Goal: Task Accomplishment & Management: Use online tool/utility

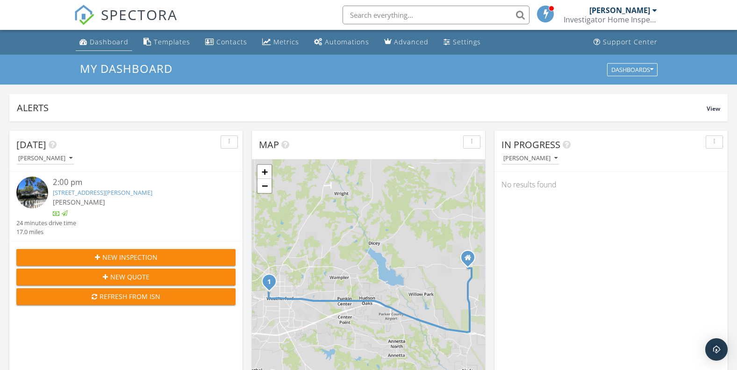
click at [108, 43] on div "Dashboard" at bounding box center [109, 41] width 39 height 9
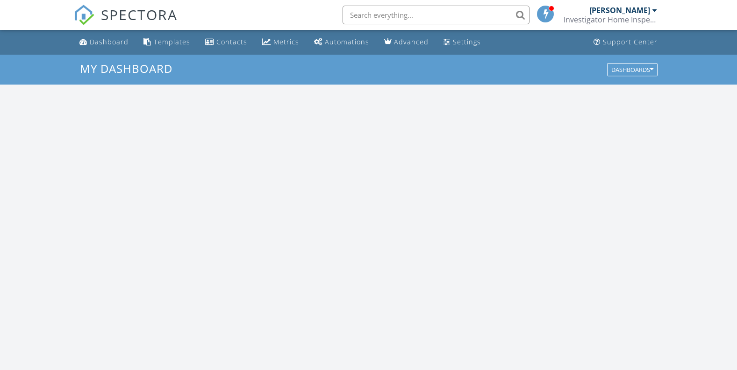
scroll to position [866, 752]
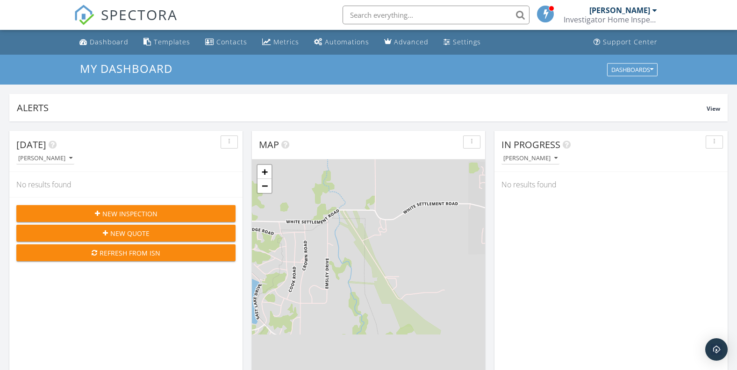
click at [636, 12] on div "[PERSON_NAME]" at bounding box center [620, 10] width 61 height 9
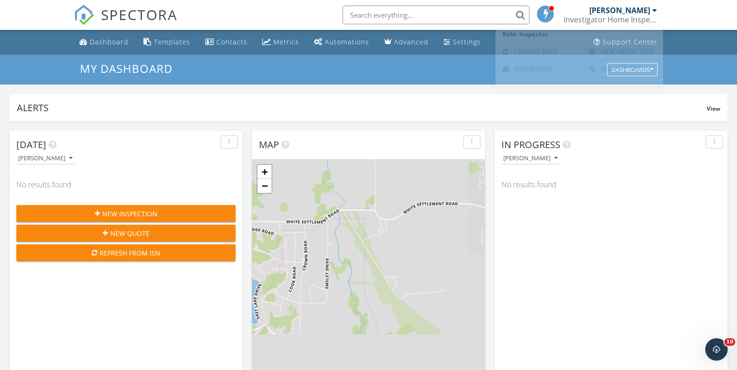
scroll to position [0, 0]
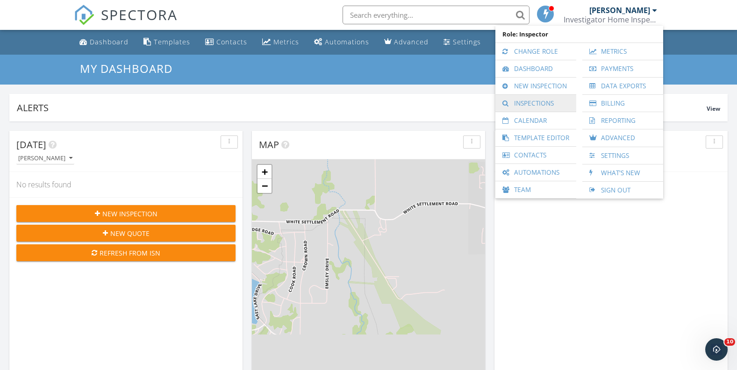
click at [533, 104] on link "Inspections" at bounding box center [536, 103] width 72 height 17
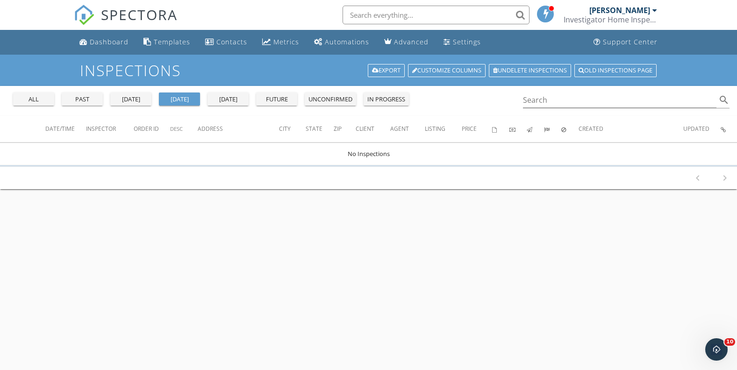
click at [91, 97] on div "past" at bounding box center [82, 99] width 34 height 9
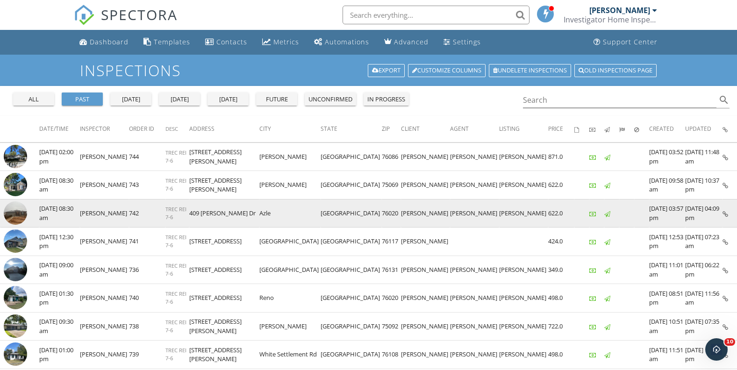
click at [96, 211] on td "[PERSON_NAME]" at bounding box center [104, 213] width 49 height 29
click at [50, 211] on td "09/24/2025 08:30 am" at bounding box center [59, 213] width 41 height 29
click at [9, 211] on img at bounding box center [15, 213] width 23 height 23
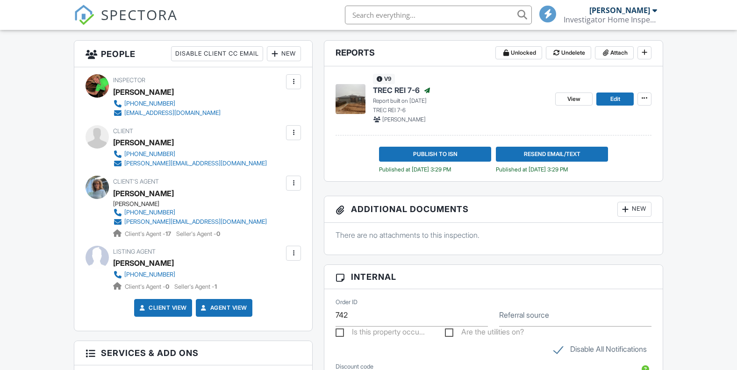
scroll to position [140, 0]
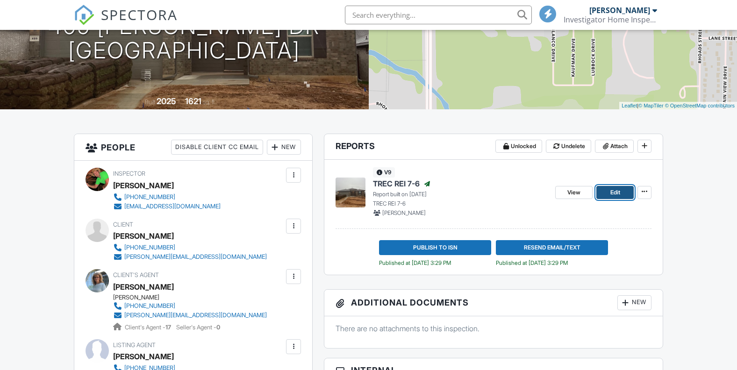
click at [620, 191] on span "Edit" at bounding box center [616, 192] width 10 height 9
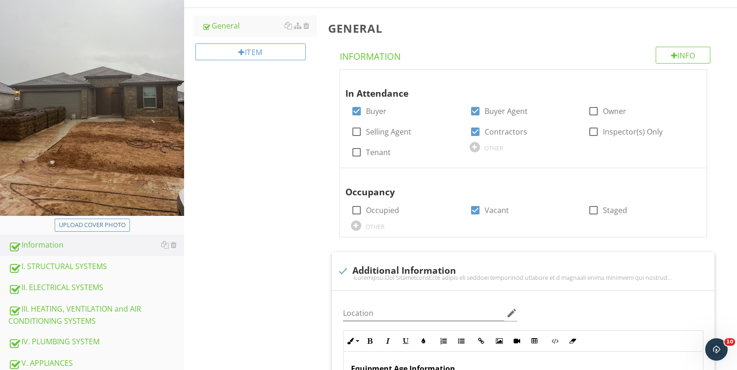
scroll to position [182, 0]
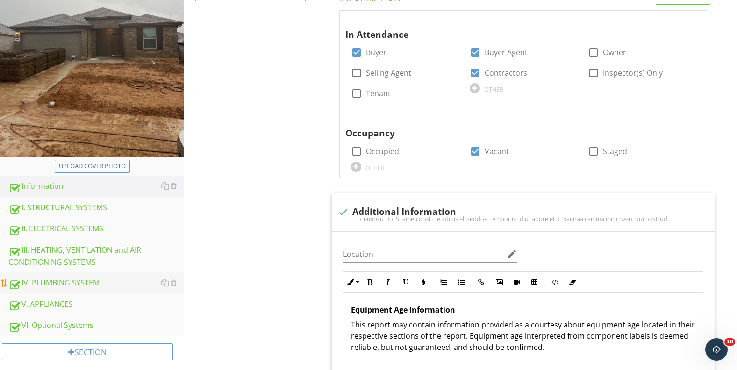
click at [101, 282] on div "IV. PLUMBING SYSTEM" at bounding box center [96, 283] width 176 height 12
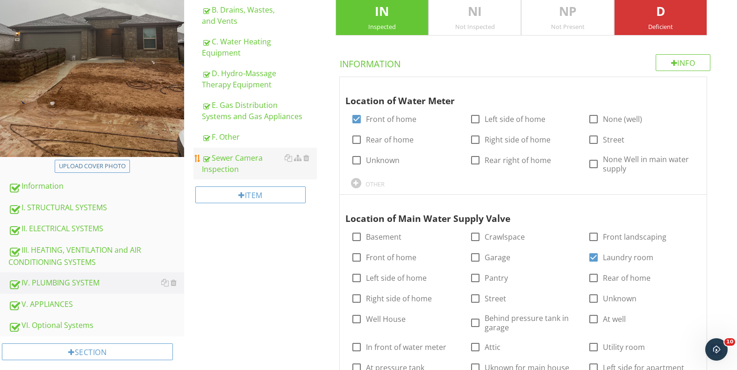
click at [260, 164] on div "Sewer Camera Inspection" at bounding box center [259, 163] width 115 height 22
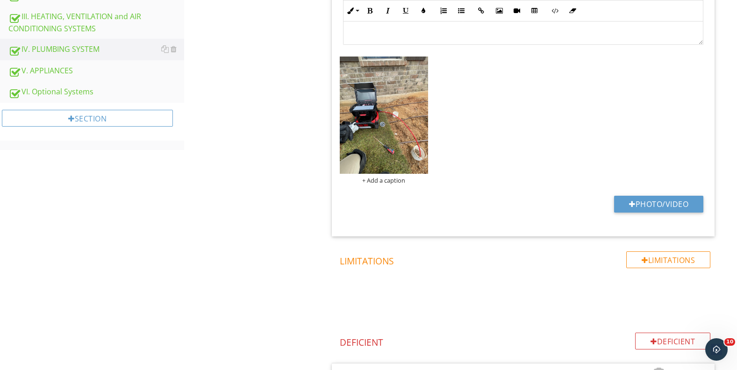
scroll to position [182, 0]
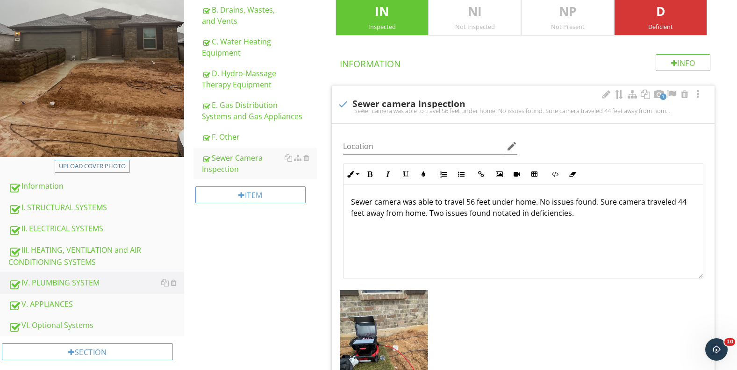
click at [600, 212] on p "Sewer camera was able to travel 56 feet under home. No issues found. Sure camer…" at bounding box center [523, 207] width 345 height 22
click at [361, 233] on div "Sewer camera was able to travel 56 feet under home. No issues found. Sure camer…" at bounding box center [524, 232] width 360 height 94
click at [599, 210] on p "Sewer camera was able to travel 56 feet under home. No issues found. Sure camer…" at bounding box center [523, 207] width 345 height 22
click at [356, 176] on button "Inline Style" at bounding box center [353, 175] width 18 height 18
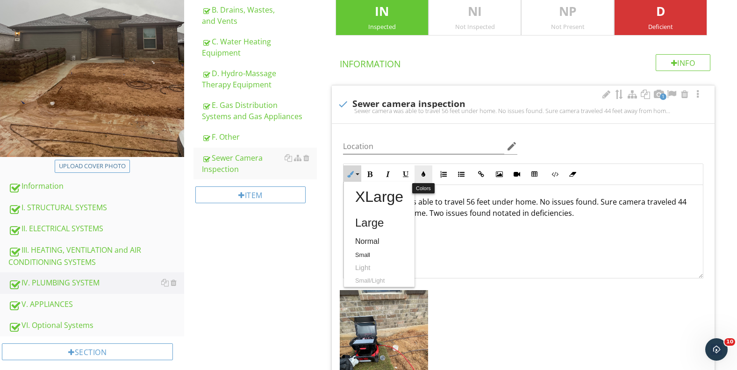
click at [420, 170] on button "Colors" at bounding box center [424, 175] width 18 height 18
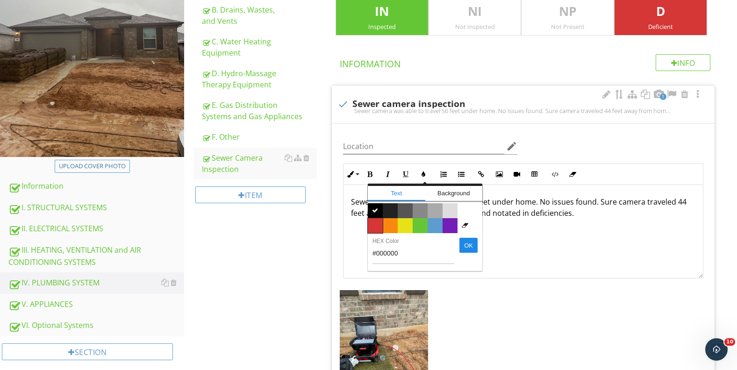
click at [375, 230] on span "Color #d53636" at bounding box center [375, 225] width 15 height 15
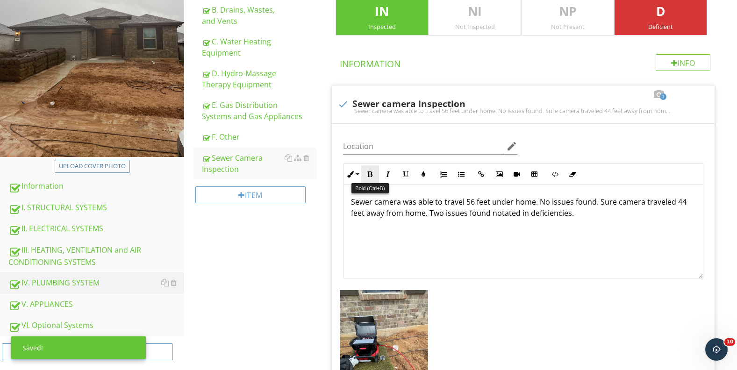
click at [369, 173] on icon "button" at bounding box center [370, 174] width 7 height 7
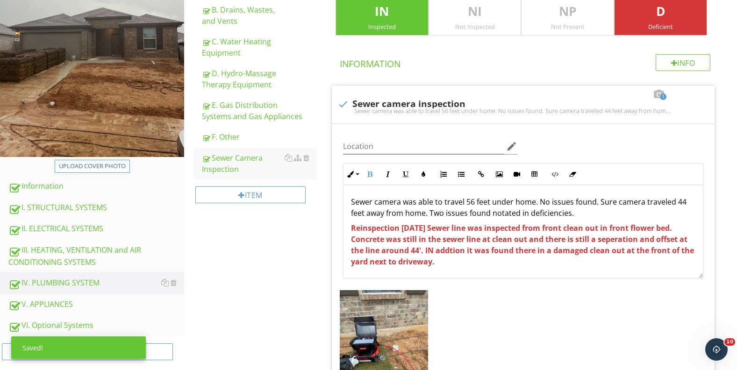
click at [466, 251] on strong "Reinspection 09/29/2025 Sewer line was inspected from front clean out in front …" at bounding box center [522, 245] width 343 height 44
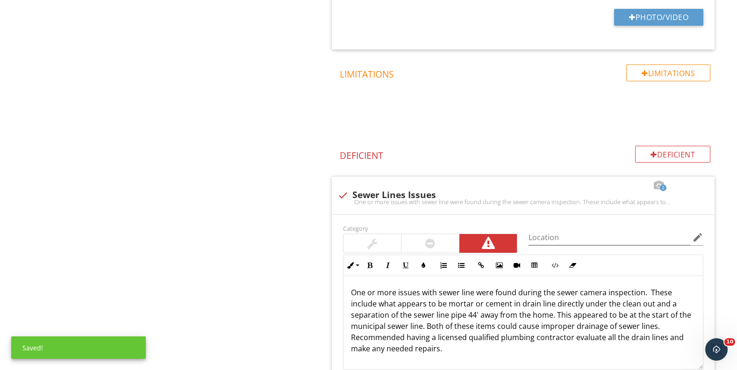
scroll to position [801, 0]
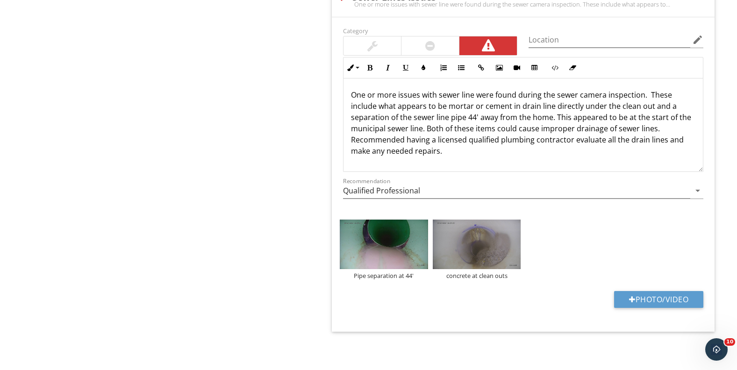
click at [447, 151] on p "One or more issues with sewer line were found during the sewer camera inspectio…" at bounding box center [523, 122] width 345 height 67
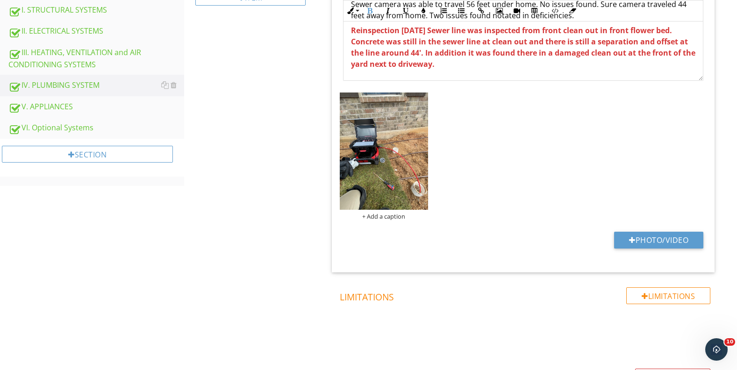
scroll to position [0, 0]
drag, startPoint x: 352, startPoint y: 26, endPoint x: 521, endPoint y: 86, distance: 179.4
click at [521, 86] on div "Location edit Inline Style XLarge Large Normal Small Light Small/Light Bold Ita…" at bounding box center [523, 99] width 383 height 347
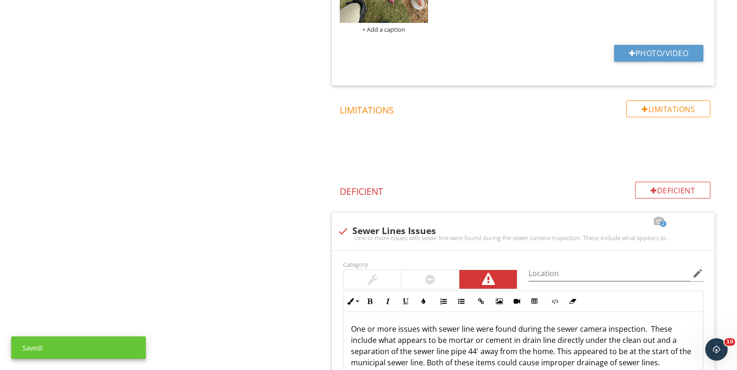
scroll to position [754, 0]
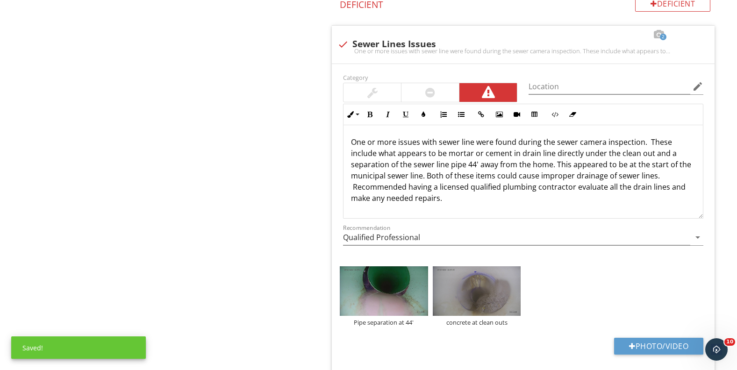
click at [459, 196] on p "One or more issues with sewer line were found during the sewer camera inspectio…" at bounding box center [523, 170] width 345 height 67
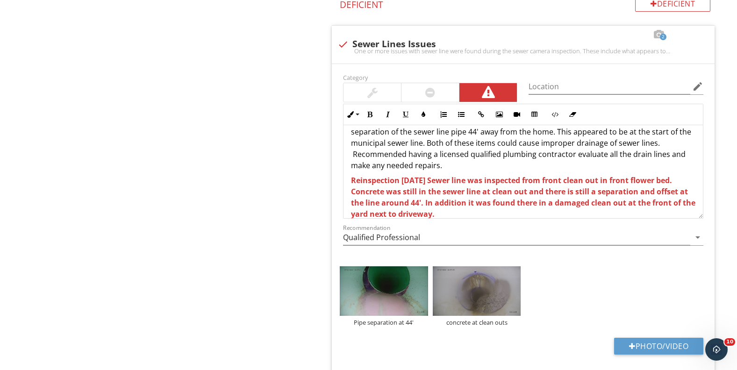
click at [614, 184] on strong "Reinspection 09/29/2025 Sewer line was inspected from front clean out in front …" at bounding box center [523, 197] width 345 height 44
click at [687, 191] on strong "Reinspection 09/29/2025 Sewer line was inspected from front clean in front flow…" at bounding box center [521, 197] width 341 height 44
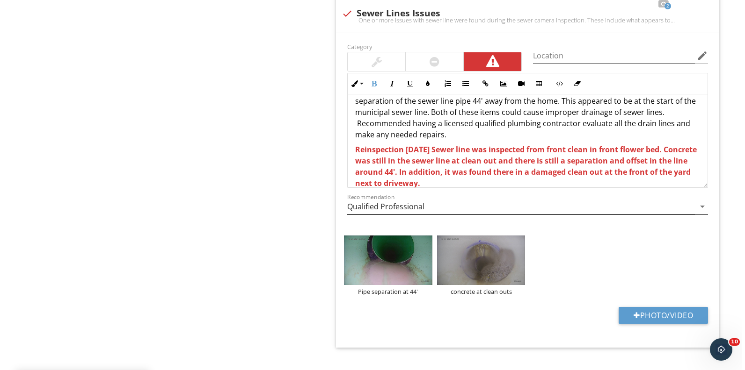
scroll to position [801, 0]
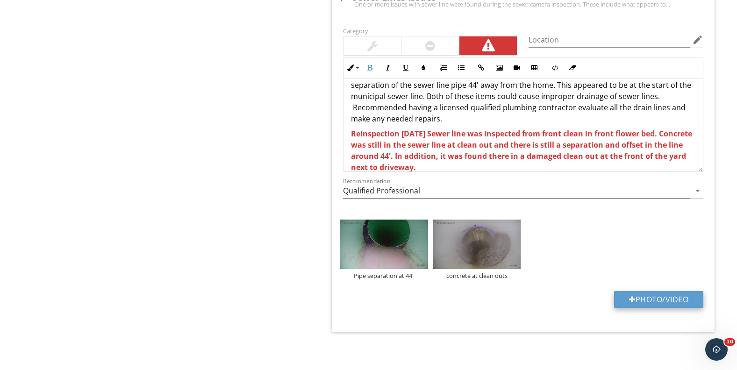
click at [662, 296] on button "Photo/Video" at bounding box center [659, 299] width 89 height 17
type input "C:\fakepath\20250929_125145_1.jpeg"
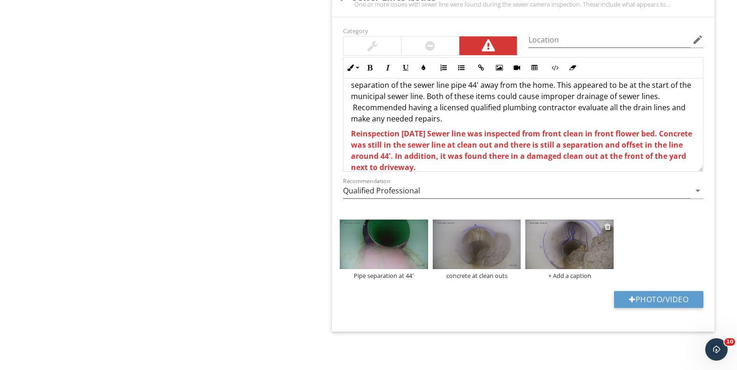
click at [572, 273] on div "+ Add a caption" at bounding box center [570, 275] width 88 height 7
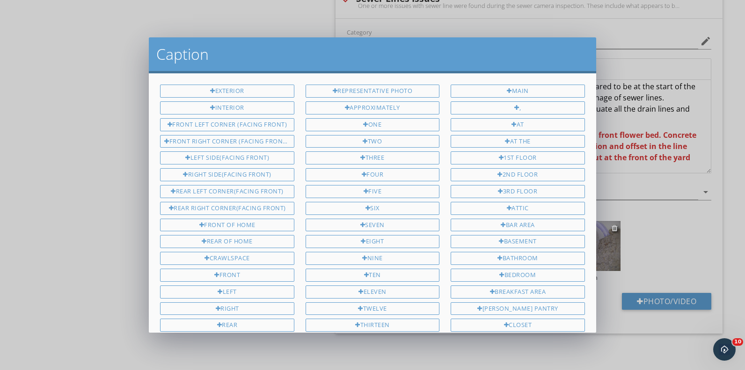
scroll to position [533, 0]
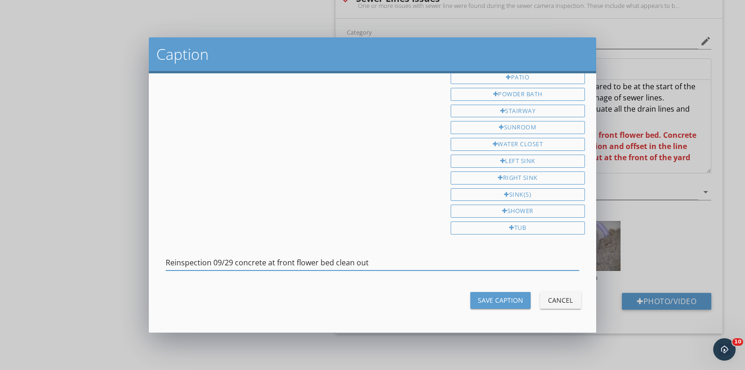
type input "Reinspection 09/29 concrete at front flower bed clean out"
click at [514, 297] on div "Save Caption" at bounding box center [499, 301] width 45 height 10
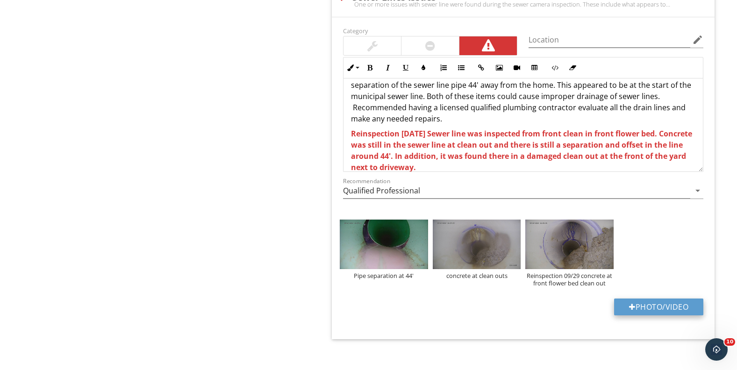
click at [644, 307] on button "Photo/Video" at bounding box center [659, 307] width 89 height 17
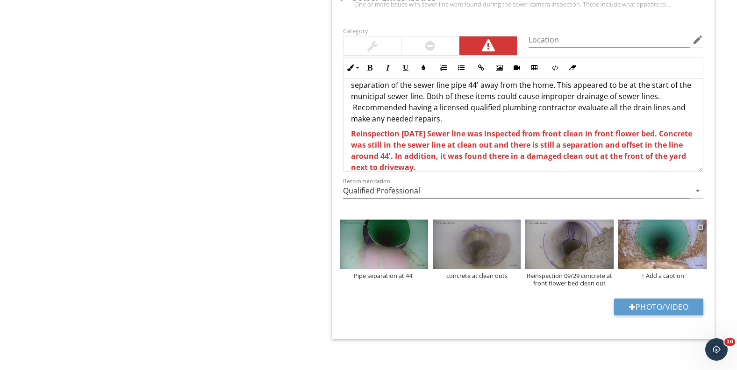
click at [701, 229] on div at bounding box center [701, 226] width 6 height 7
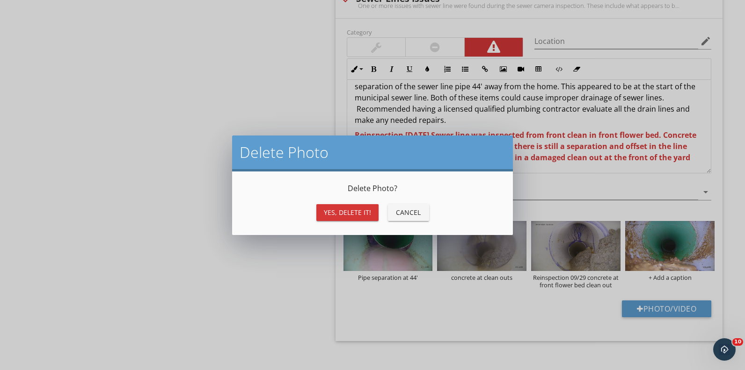
click at [351, 213] on div "Yes, Delete it!" at bounding box center [347, 213] width 47 height 10
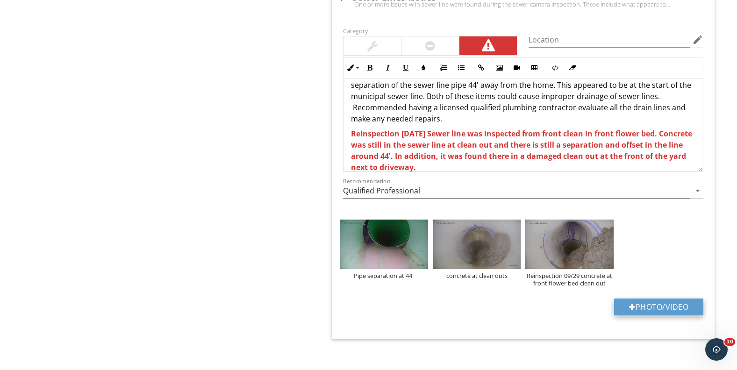
click at [649, 305] on button "Photo/Video" at bounding box center [659, 307] width 89 height 17
type input "C:\fakepath\20250924_125519_1.jpeg"
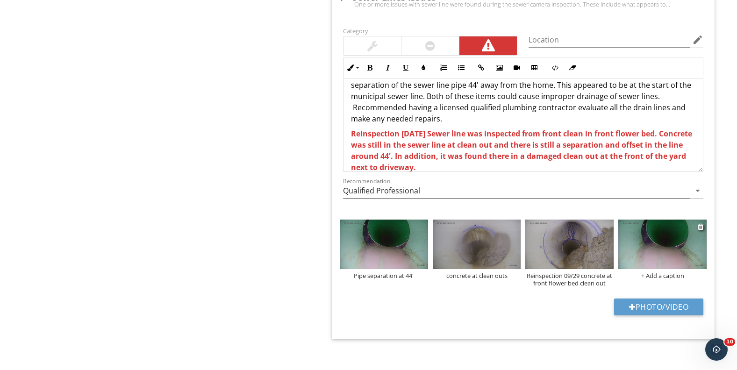
click at [643, 279] on div "+ Add a caption" at bounding box center [663, 275] width 88 height 7
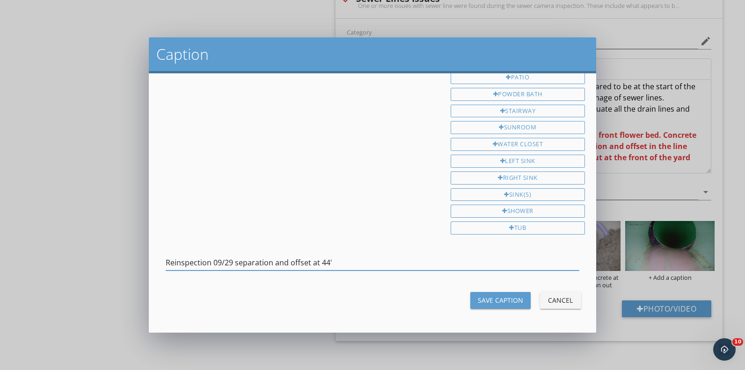
type input "Reinspection 09/29 separation and offset at 44'"
click at [490, 303] on div "Save Caption" at bounding box center [499, 301] width 45 height 10
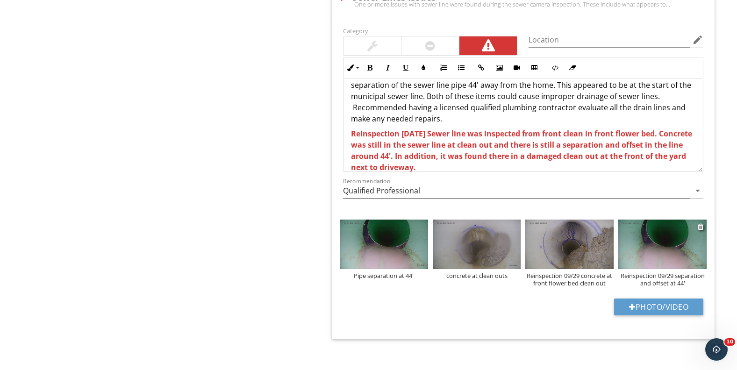
click at [644, 237] on img at bounding box center [663, 245] width 88 height 50
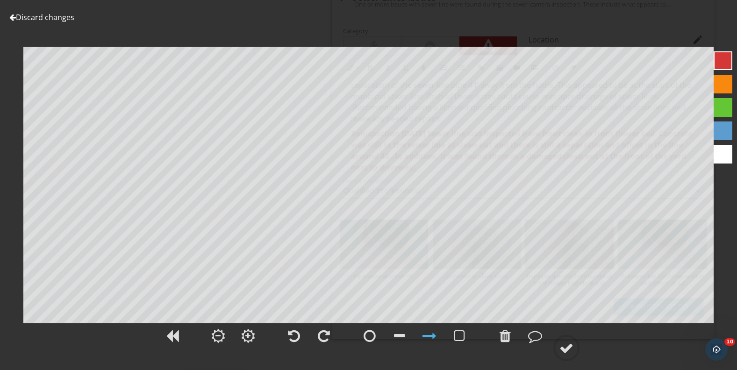
click at [10, 14] on div at bounding box center [12, 17] width 7 height 7
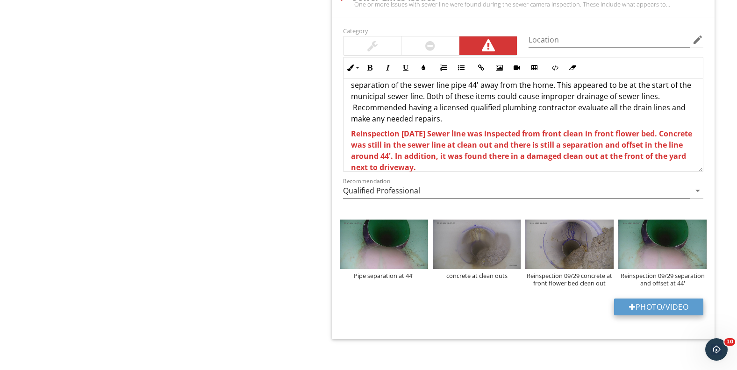
click at [650, 305] on button "Photo/Video" at bounding box center [659, 307] width 89 height 17
click at [630, 242] on img at bounding box center [663, 245] width 88 height 50
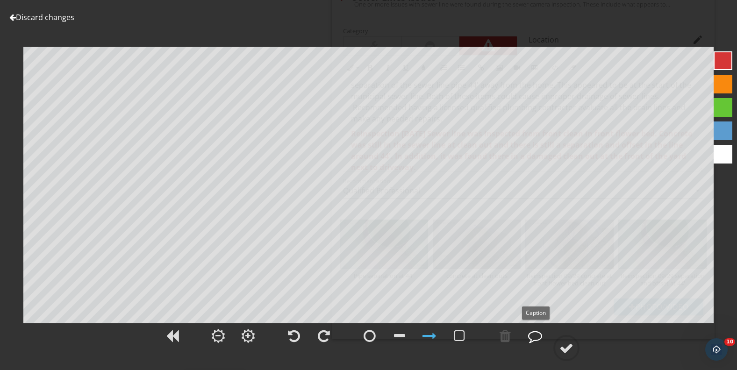
click at [531, 335] on div at bounding box center [535, 336] width 14 height 14
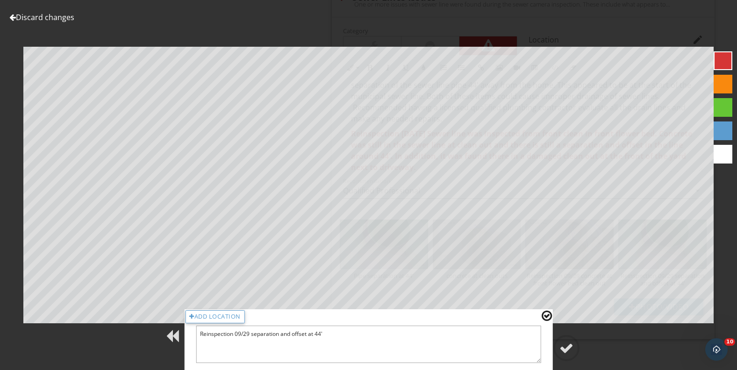
click at [324, 333] on textarea "Reinspection 09/29 separation and offset at 44'" at bounding box center [369, 344] width 346 height 37
type textarea "Reinspection 09/29 separation and offset at 44' same phots as original inspecti…"
click at [567, 353] on div at bounding box center [567, 348] width 14 height 14
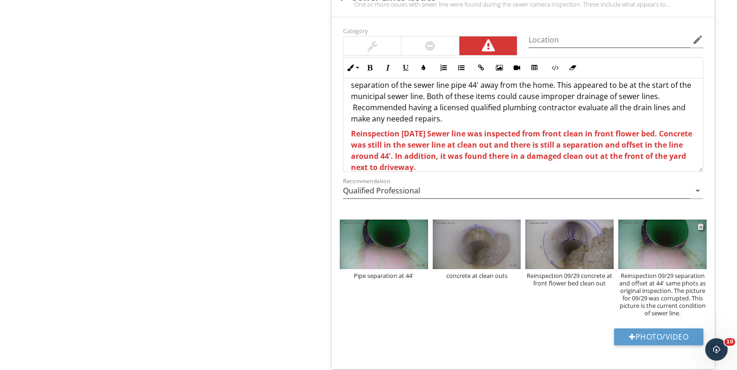
click at [674, 283] on div "Reinspection 09/29 separation and offset at 44' same phots as original inspecti…" at bounding box center [663, 294] width 88 height 45
click at [655, 231] on img at bounding box center [663, 245] width 88 height 50
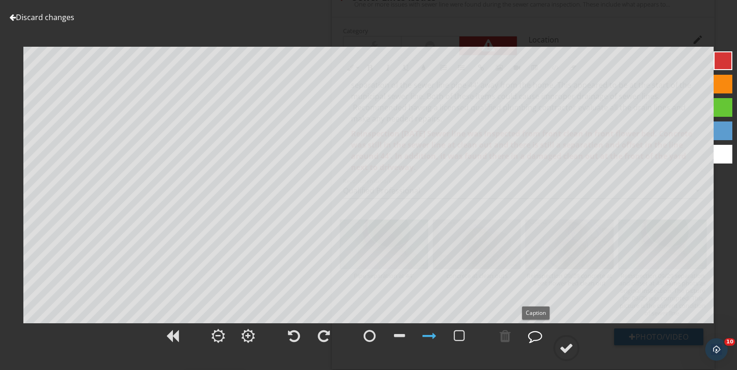
click at [526, 333] on div at bounding box center [535, 336] width 23 height 23
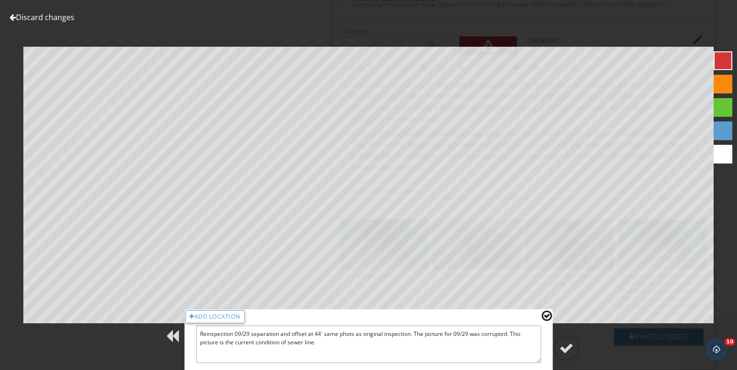
click at [352, 335] on textarea "Reinspection 09/29 separation and offset at 44' same phots as original inspecti…" at bounding box center [369, 344] width 346 height 37
type textarea "Reinspection 09/29 separation and offset at 44' same photos as original inspect…"
click at [573, 350] on div at bounding box center [567, 348] width 14 height 14
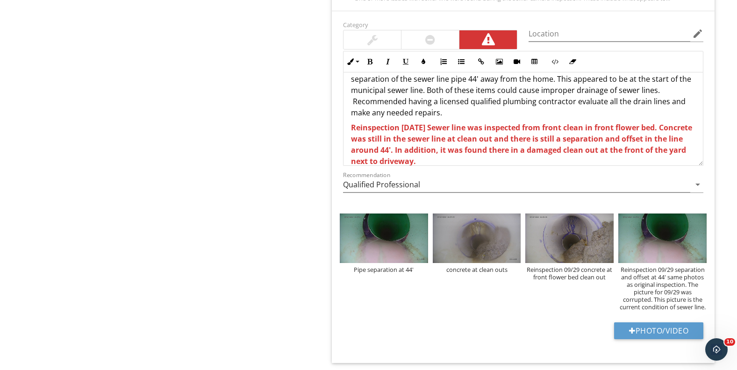
scroll to position [792, 0]
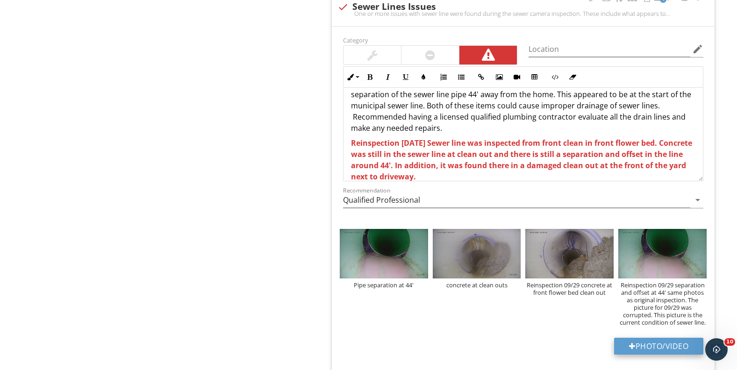
click at [648, 349] on button "Photo/Video" at bounding box center [659, 346] width 89 height 17
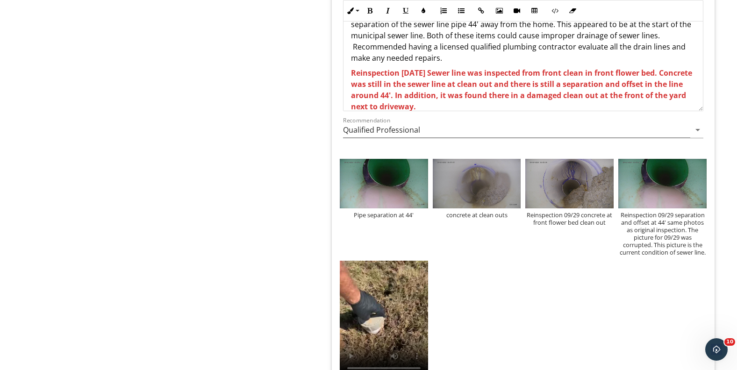
scroll to position [912, 0]
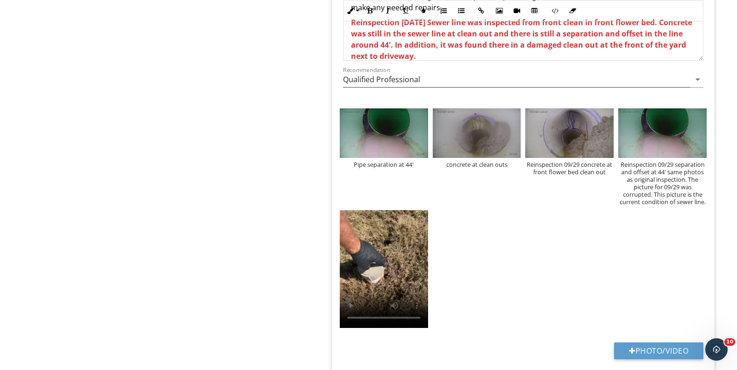
click at [513, 260] on div "Pipe separation at 44' concrete at clean outs Reinspection 09/29 concrete at fr…" at bounding box center [524, 219] width 372 height 227
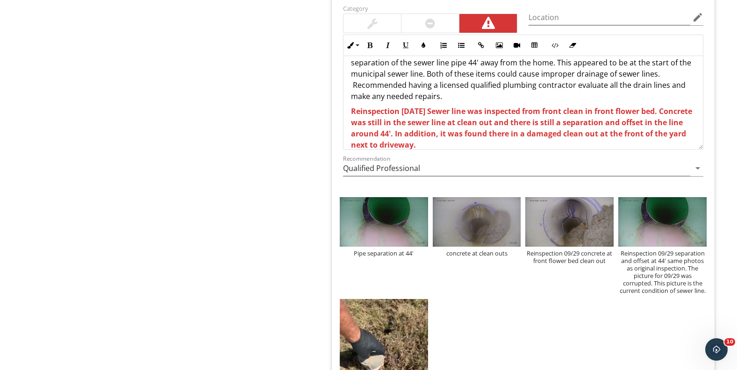
scroll to position [964, 0]
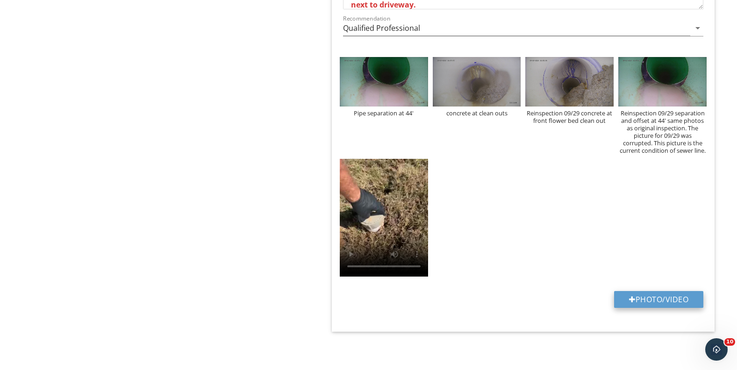
click at [635, 298] on button "Photo/Video" at bounding box center [659, 299] width 89 height 17
type input "C:\fakepath\20250929_125021_1.avi"
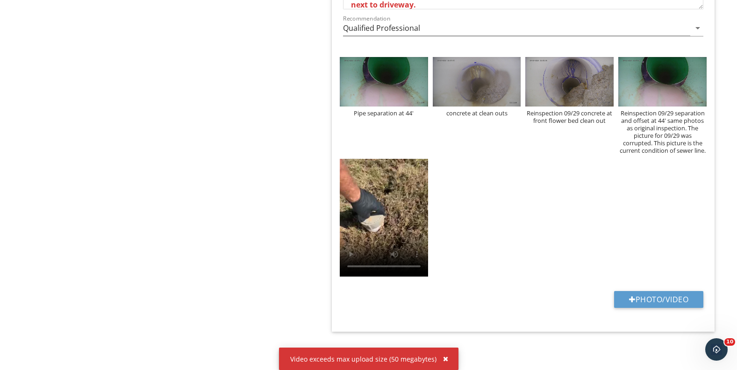
click at [549, 278] on div "Pipe separation at 44' concrete at clean outs Reinspection 09/29 concrete at fr…" at bounding box center [524, 168] width 372 height 227
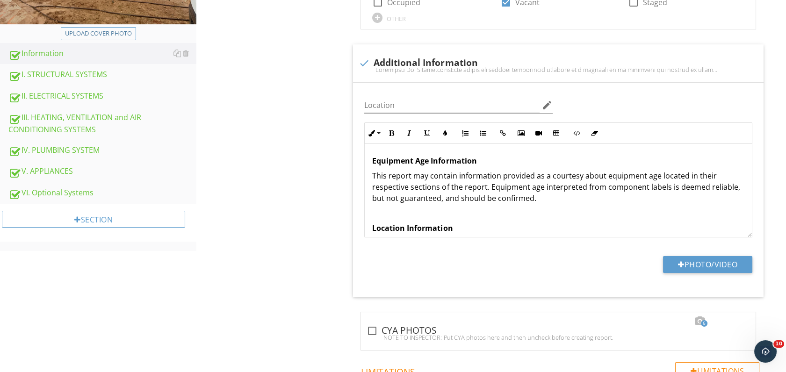
scroll to position [363, 0]
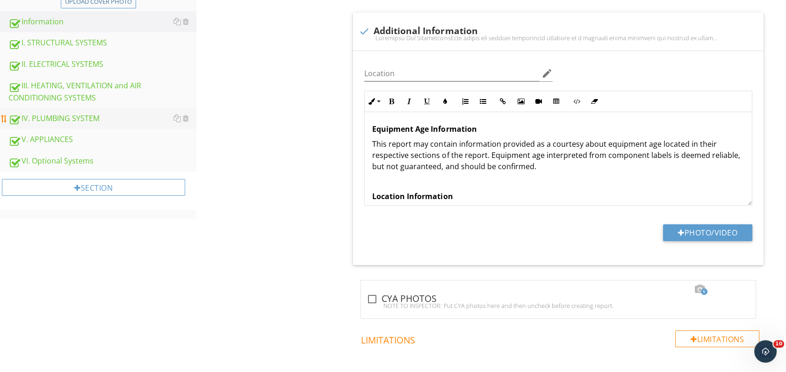
click at [74, 119] on div "IV. PLUMBING SYSTEM" at bounding box center [102, 119] width 188 height 12
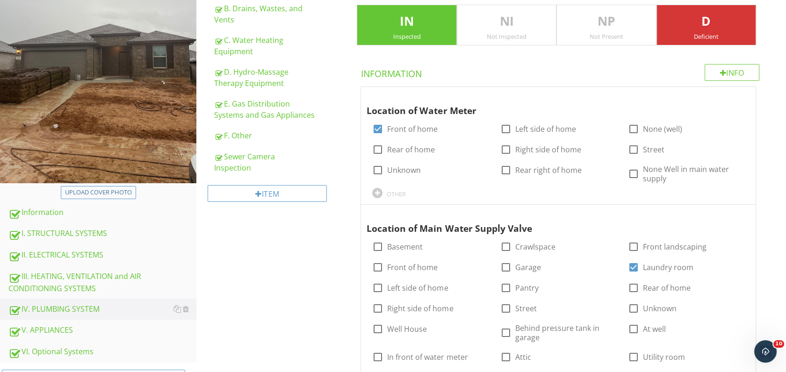
scroll to position [260, 0]
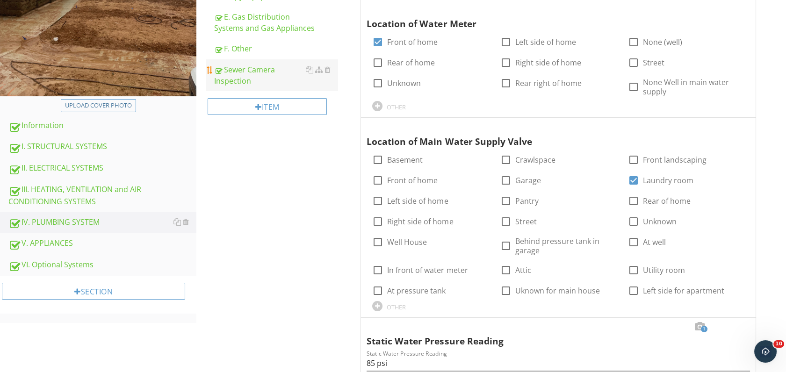
click at [258, 71] on div "Sewer Camera Inspection" at bounding box center [276, 75] width 124 height 22
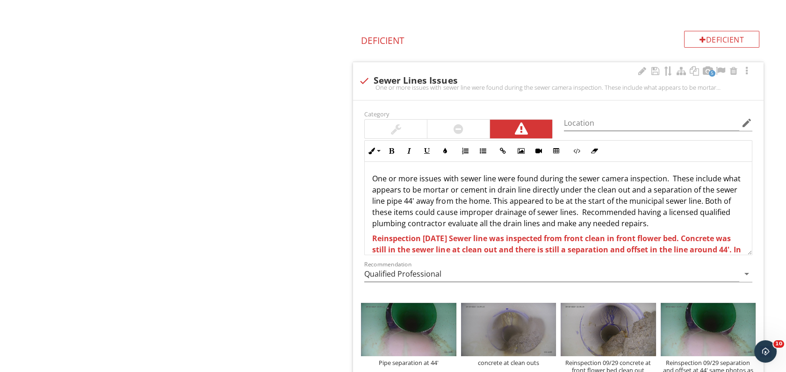
scroll to position [49, 0]
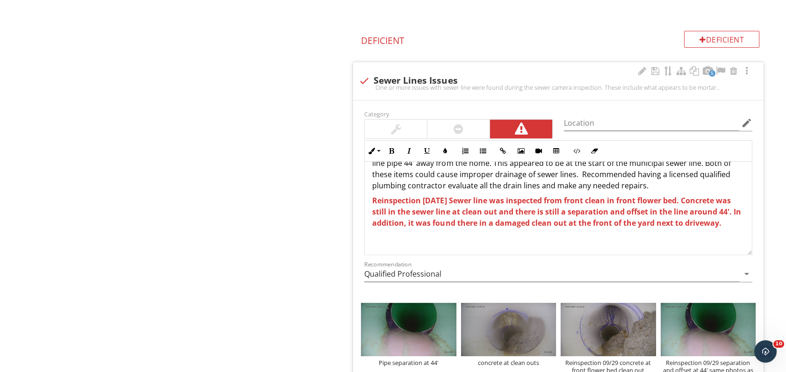
click at [509, 212] on strong "Reinspection 09/29/2025 Sewer line was inspected from front clean in front flow…" at bounding box center [556, 211] width 369 height 33
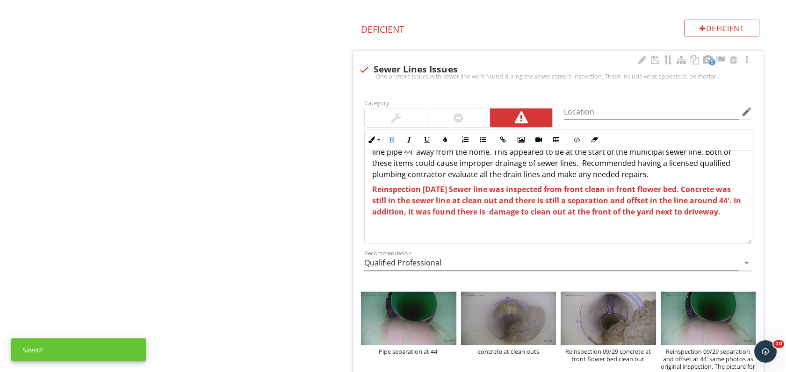
scroll to position [727, 0]
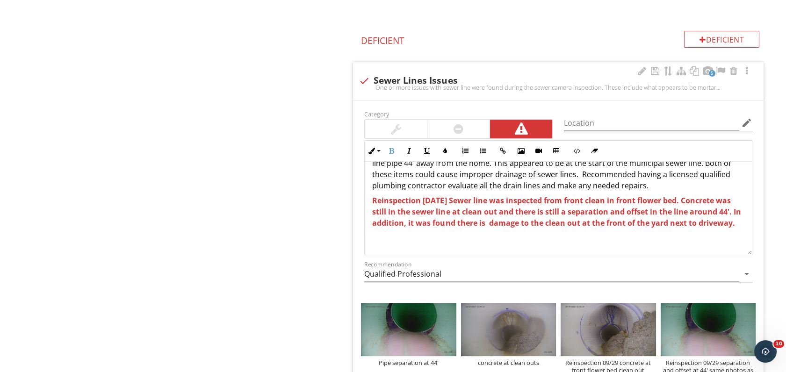
click at [554, 222] on p "Reinspection 09/29/2025 Sewer line was inspected from front clean in front flow…" at bounding box center [558, 212] width 372 height 34
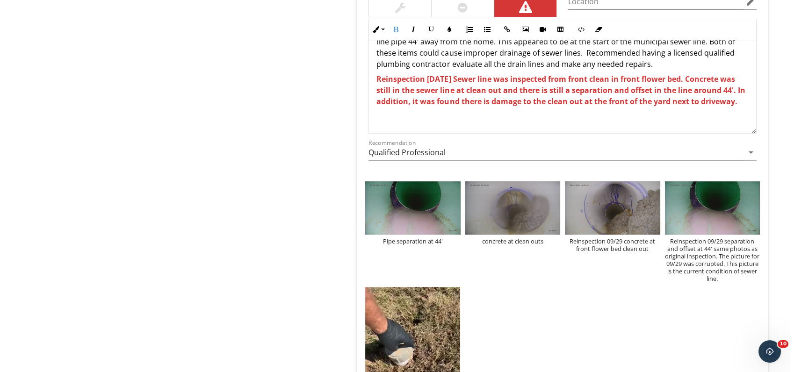
scroll to position [860, 0]
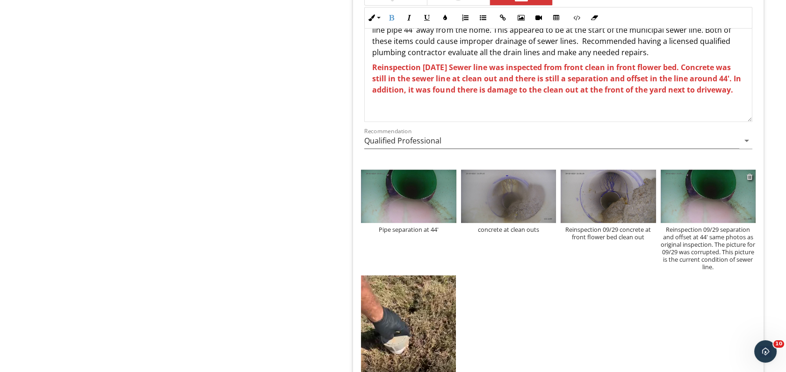
click at [694, 177] on div at bounding box center [750, 176] width 6 height 7
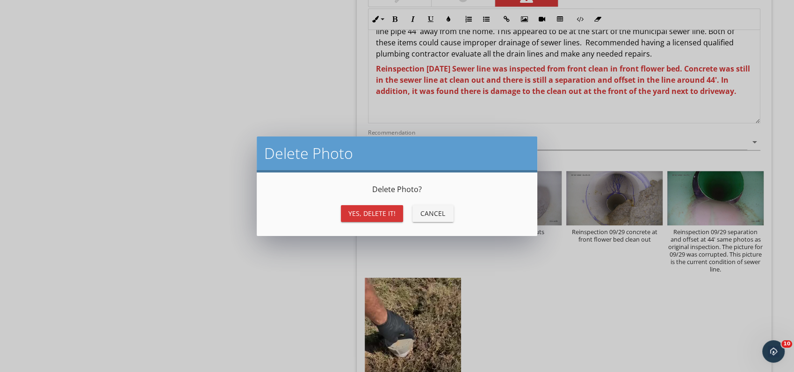
click at [383, 217] on div "Yes, Delete it!" at bounding box center [371, 214] width 47 height 10
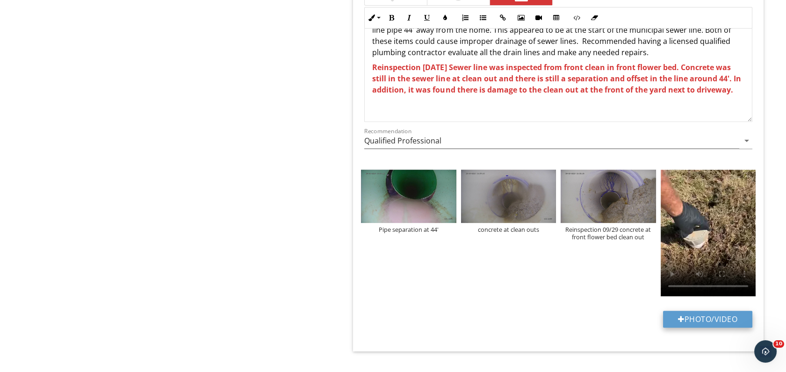
click at [672, 318] on button "Photo/Video" at bounding box center [707, 319] width 89 height 17
type input "C:\fakepath\IMG_1299.JPEG"
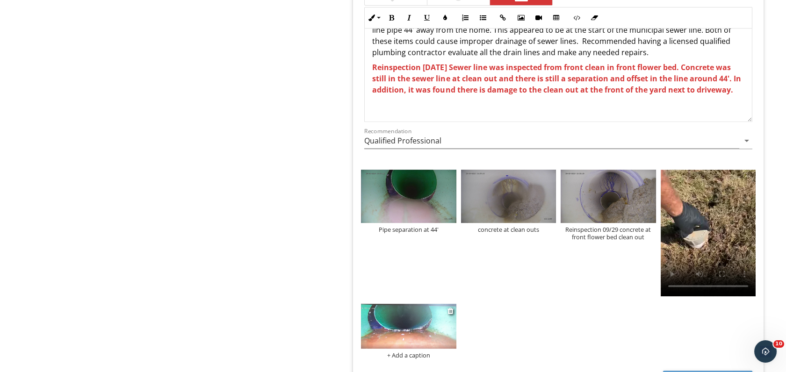
click at [412, 357] on div "+ Add a caption" at bounding box center [408, 355] width 95 height 7
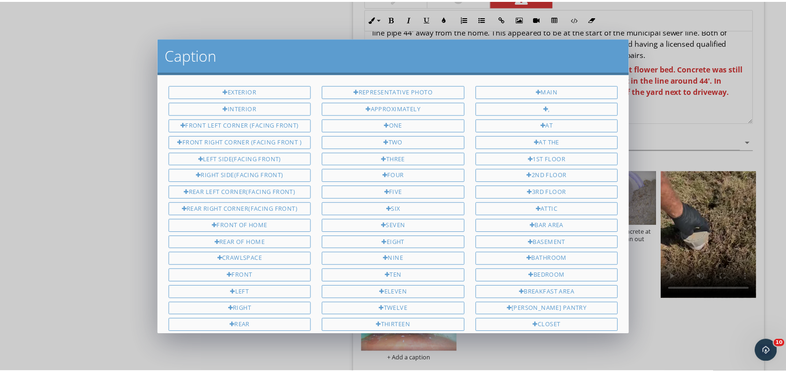
scroll to position [507, 0]
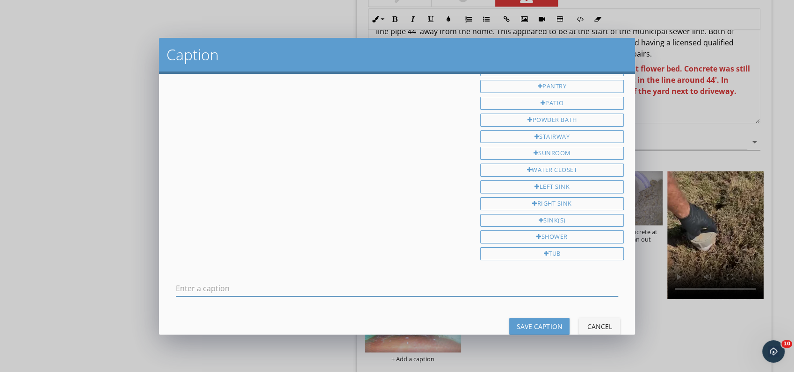
type input "C"
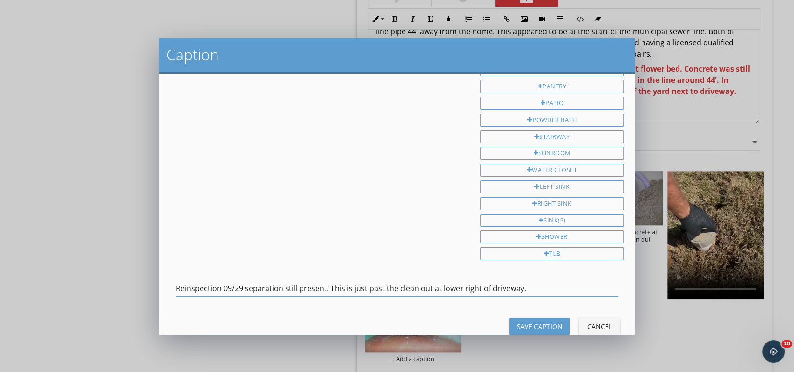
type input "Reinspection 09/29 separation still present. This is just past the clean out at…"
click at [532, 318] on button "Save Caption" at bounding box center [539, 326] width 60 height 17
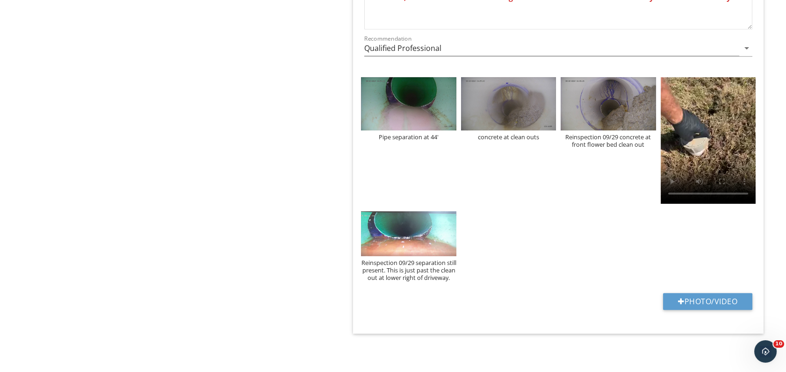
scroll to position [752, 0]
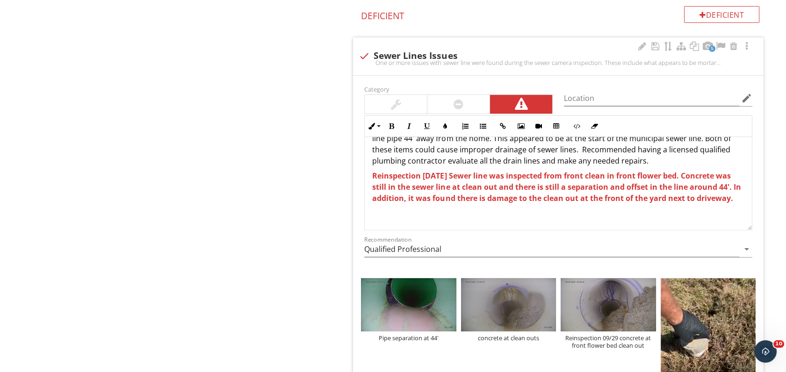
click at [501, 178] on strong "Reinspection 09/29/2025 Sewer line was inspected from front clean in front flow…" at bounding box center [556, 187] width 369 height 33
click at [521, 181] on strong "Reinspection 09/29/2025 Sewer line was inspected from front clean in front flow…" at bounding box center [555, 187] width 367 height 33
click at [619, 171] on strong "Reinspection 09/29/2025 Sewer line was inspected from front clean in front flow…" at bounding box center [555, 187] width 367 height 33
click at [622, 171] on strong "Reinspection 09/29/2025 Sewer line was inspected from front clean in front flow…" at bounding box center [555, 187] width 367 height 33
click at [547, 179] on strong "Reinspection 09/29/2025 Sewer line was inspected from front cleanout in front f…" at bounding box center [557, 187] width 371 height 33
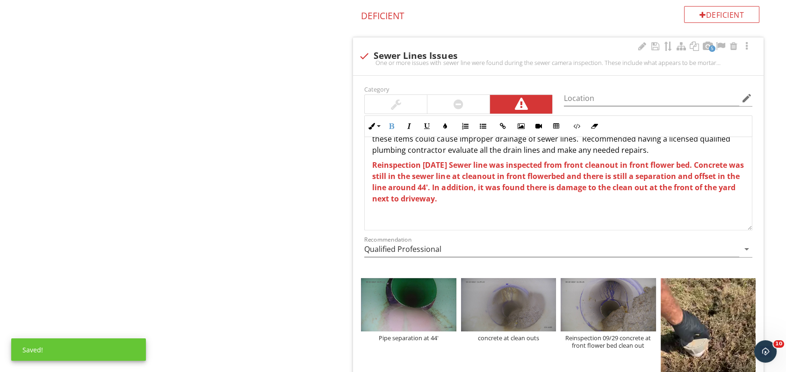
click at [587, 204] on div "One or more issues with sewer line were found during the sewer camera inspectio…" at bounding box center [558, 159] width 387 height 142
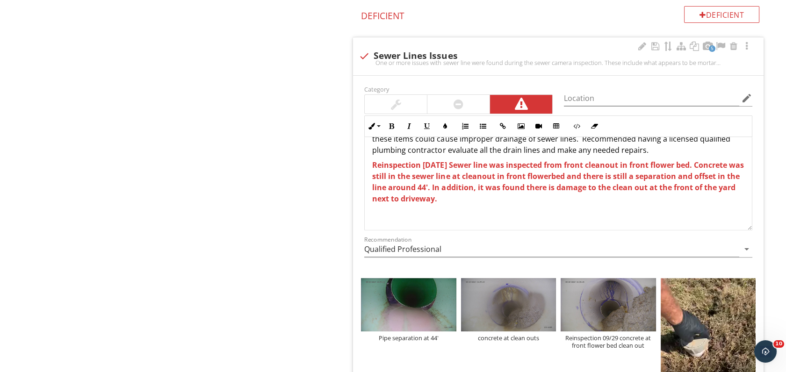
click at [494, 189] on strong "Reinspection 09/29/2025 Sewer line was inspected from front cleanout in front f…" at bounding box center [557, 182] width 371 height 44
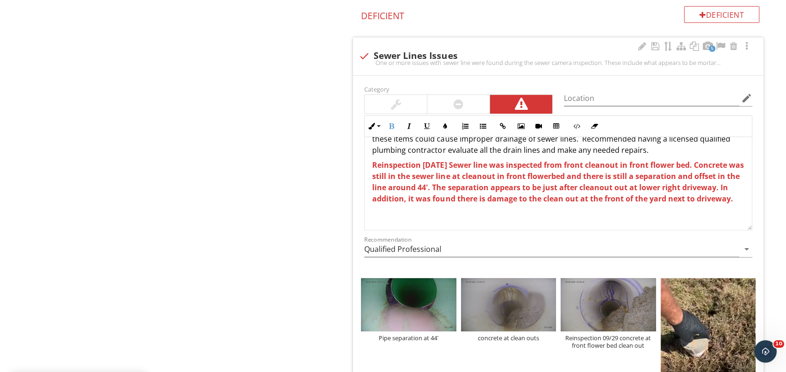
click at [685, 188] on strong "Reinspection 09/29/2025 Sewer line was inspected from front cleanout in front f…" at bounding box center [557, 182] width 371 height 44
click at [674, 202] on strong "Reinspection 09/29/2025 Sewer line was inspected from front cleanout in front f…" at bounding box center [557, 182] width 371 height 44
drag, startPoint x: 422, startPoint y: 208, endPoint x: 651, endPoint y: 197, distance: 228.9
click at [651, 197] on p "Reinspection 09/29/2025 Sewer line was inspected from front cleanout in front f…" at bounding box center [558, 181] width 372 height 45
click at [611, 200] on strong "Reinspection 09/29/2025 Sewer line was inspected from front cleanout in front f…" at bounding box center [557, 182] width 371 height 44
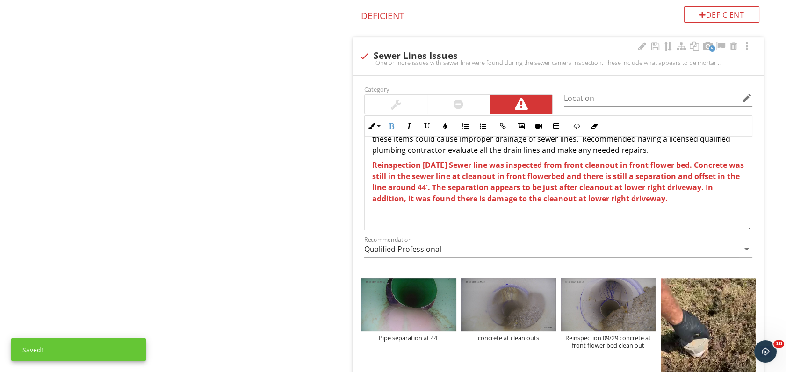
click at [694, 198] on p "Reinspection 09/29/2025 Sewer line was inspected from front cleanout in front f…" at bounding box center [558, 181] width 372 height 45
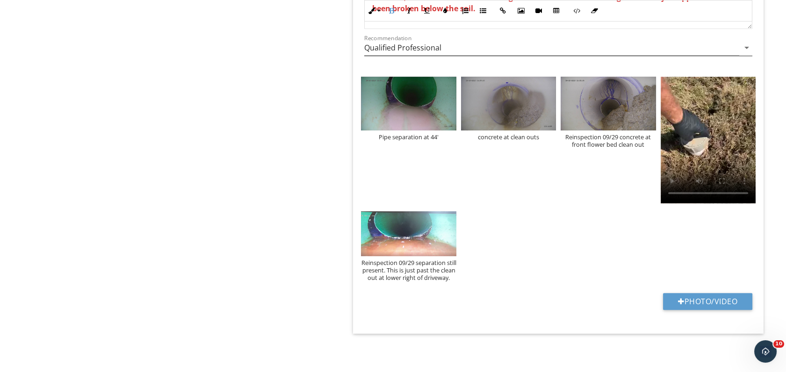
scroll to position [960, 0]
click at [691, 309] on button "Photo/Video" at bounding box center [707, 301] width 89 height 17
type input "C:\fakepath\20250929_125153_1.jpeg"
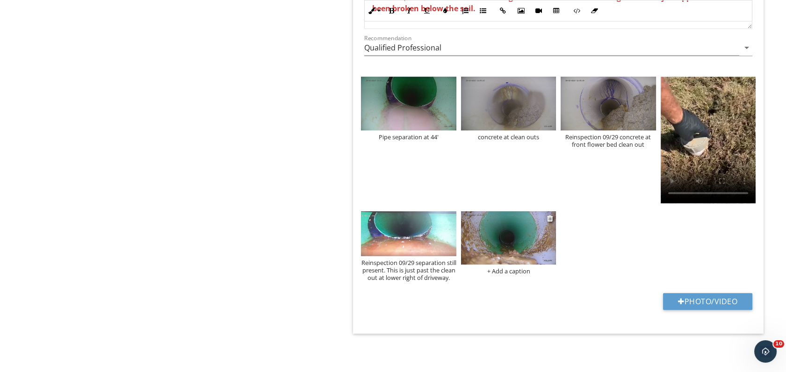
click at [501, 268] on div "+ Add a caption" at bounding box center [508, 271] width 95 height 7
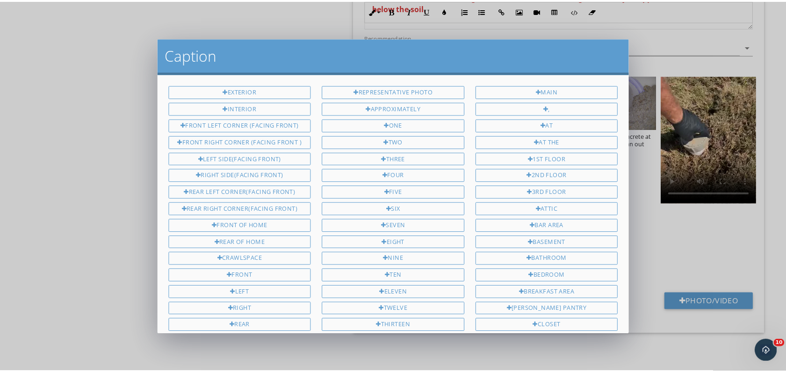
scroll to position [507, 0]
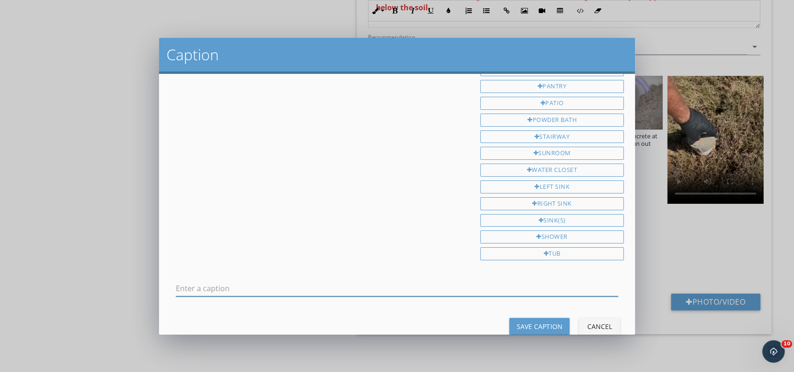
click at [276, 281] on div at bounding box center [397, 288] width 443 height 15
type input "New dirt and debris in clean out at lower driveway clean out"
click at [517, 322] on div "Save Caption" at bounding box center [539, 327] width 45 height 10
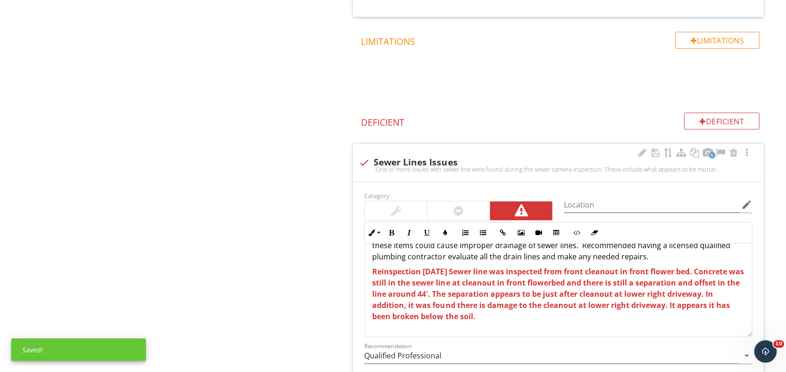
scroll to position [644, 0]
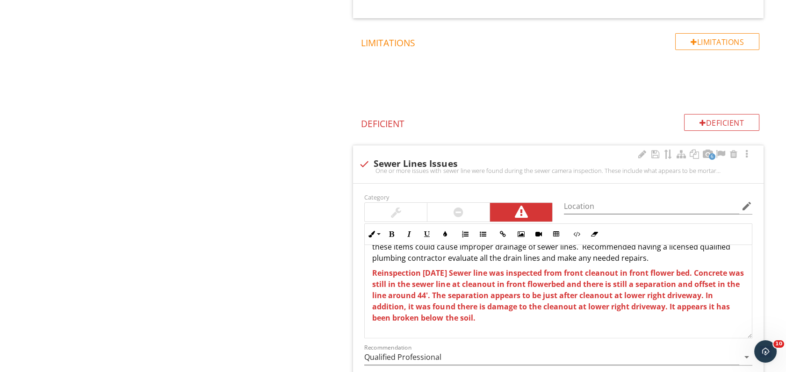
click at [539, 318] on p "Reinspection 09/29/2025 Sewer line was inspected from front cleanout in front f…" at bounding box center [558, 296] width 372 height 56
click at [592, 330] on p "Reinspection 09/29/2025 Sewer line was inspected from front cleanout in front f…" at bounding box center [558, 301] width 372 height 67
click at [433, 297] on strong "Reinspection 09/29/2025 Sewer line was inspected from front cleanout in front f…" at bounding box center [557, 301] width 371 height 66
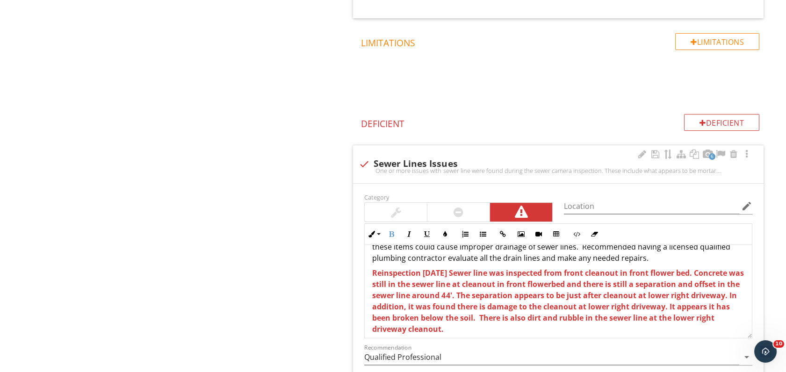
click at [536, 319] on strong "Reinspection 09/29/2025 Sewer line was inspected from front cleanout in front f…" at bounding box center [557, 301] width 371 height 66
click at [519, 326] on p "Reinspection 09/29/2025 Sewer line was inspected from front cleanout in front f…" at bounding box center [558, 301] width 372 height 67
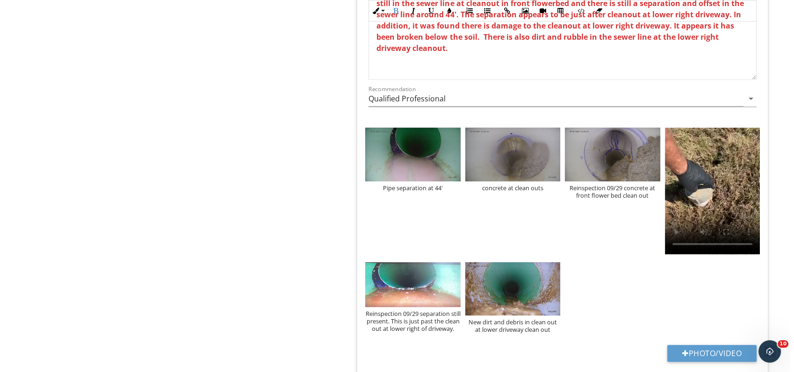
scroll to position [904, 0]
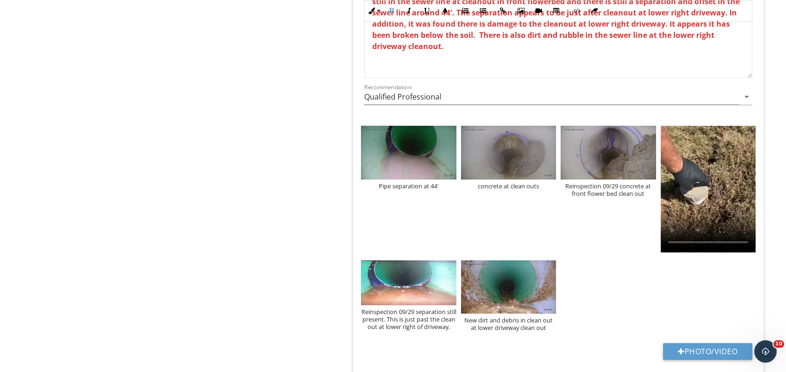
click at [519, 326] on div "New dirt and debris in clean out at lower driveway clean out" at bounding box center [508, 324] width 95 height 15
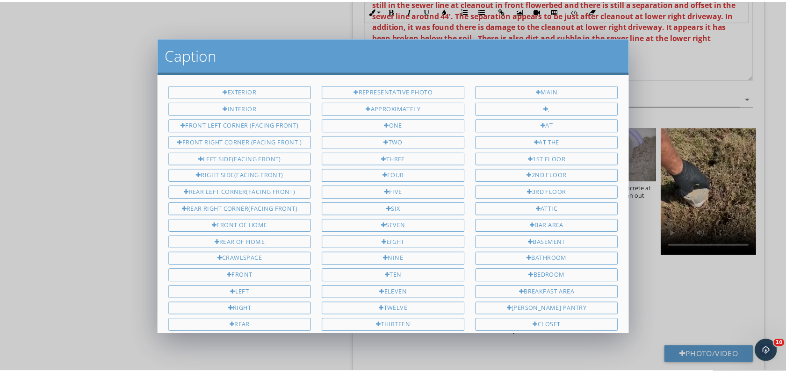
scroll to position [507, 0]
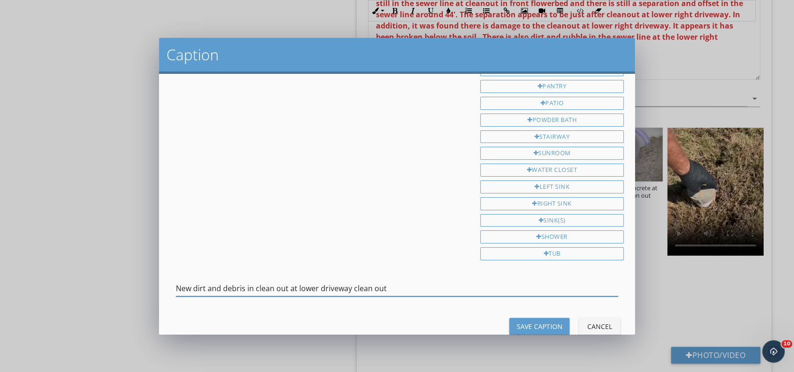
click at [176, 281] on input "New dirt and debris in clean out at lower driveway clean out" at bounding box center [397, 288] width 443 height 15
click at [325, 281] on input "Reinspection 09/29 New dirt and debris in clean out at lower driveway clean out" at bounding box center [397, 288] width 443 height 15
click at [320, 281] on input "Reinspection 09/29 New dirt and debris in clean out at lower driveway clean out" at bounding box center [397, 288] width 443 height 15
click at [359, 281] on input "Reinspection 09/29 New dirt and debris below clean out at lower driveway clean …" at bounding box center [397, 288] width 443 height 15
click at [359, 281] on input "Reinspection 09/29 New dirt and debris below cleanout at lower driveway clean o…" at bounding box center [397, 288] width 443 height 15
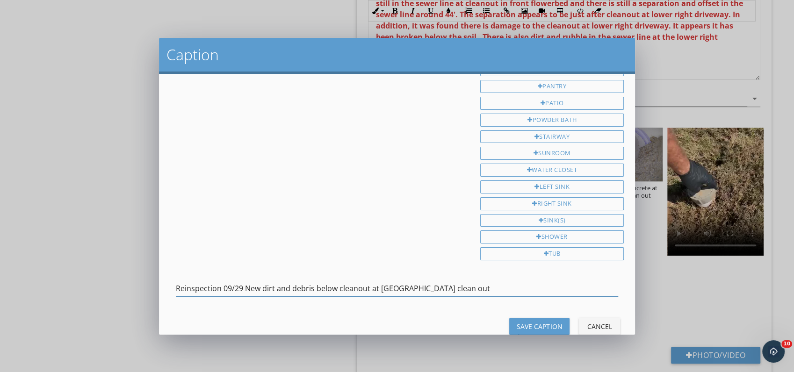
click at [359, 281] on input "Reinspection 09/29 New dirt and debris below cleanout at lower driveway clean o…" at bounding box center [397, 288] width 443 height 15
type input "Reinspection 09/29 New dirt and debris in sewer line below lower driveway clean…"
click at [517, 322] on div "Save Caption" at bounding box center [539, 327] width 45 height 10
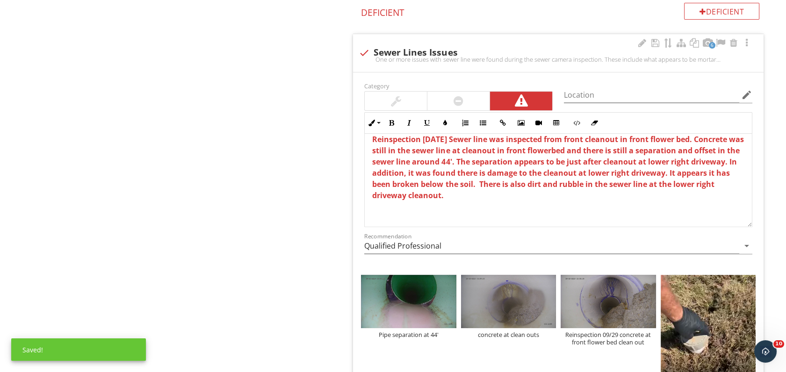
scroll to position [748, 0]
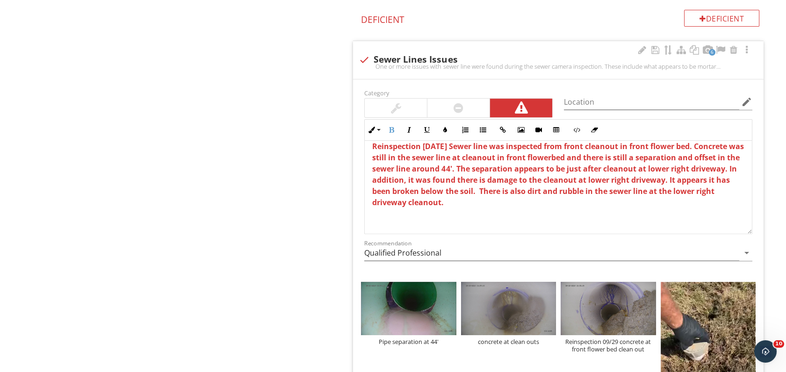
click at [694, 192] on strong "Reinspection 09/29/2025 Sewer line was inspected from front cleanout in front f…" at bounding box center [557, 174] width 371 height 66
click at [694, 195] on p "Reinspection 09/29/2025 Sewer line was inspected from front cleanout in front f…" at bounding box center [558, 174] width 372 height 67
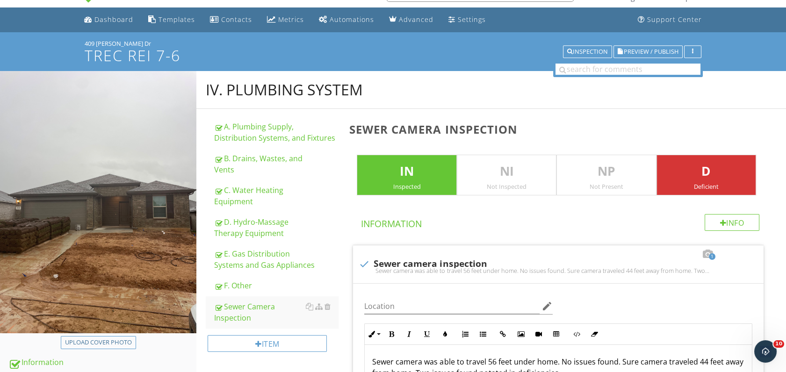
scroll to position [21, 0]
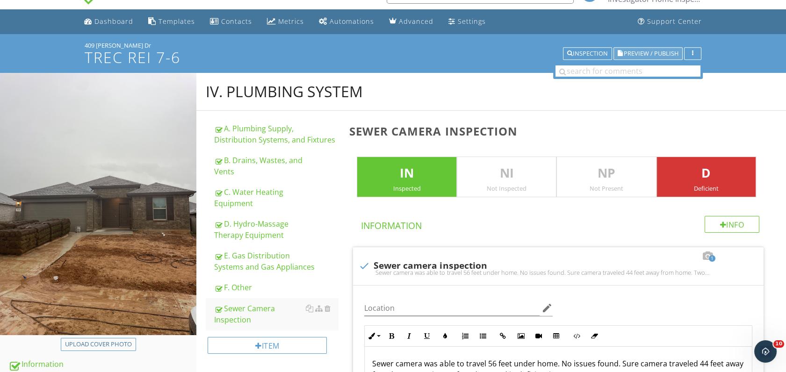
click at [651, 51] on span "Preview / Publish" at bounding box center [651, 54] width 55 height 6
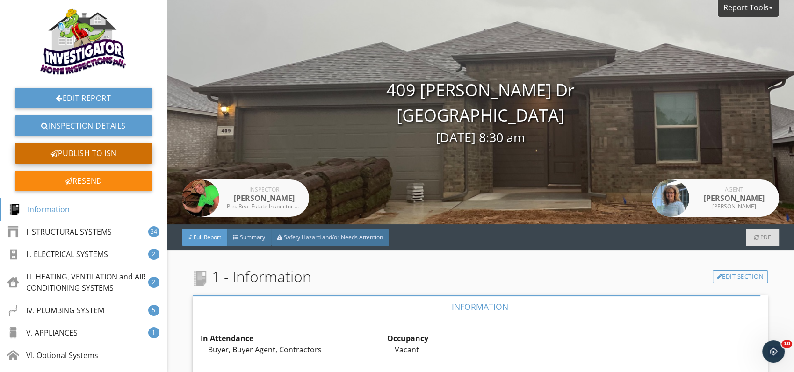
click at [69, 159] on div "Publish to ISN" at bounding box center [83, 153] width 137 height 21
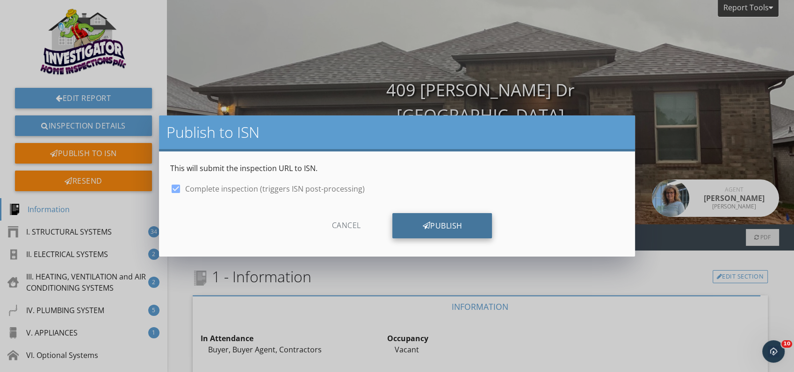
click at [443, 226] on div "Publish" at bounding box center [442, 225] width 100 height 25
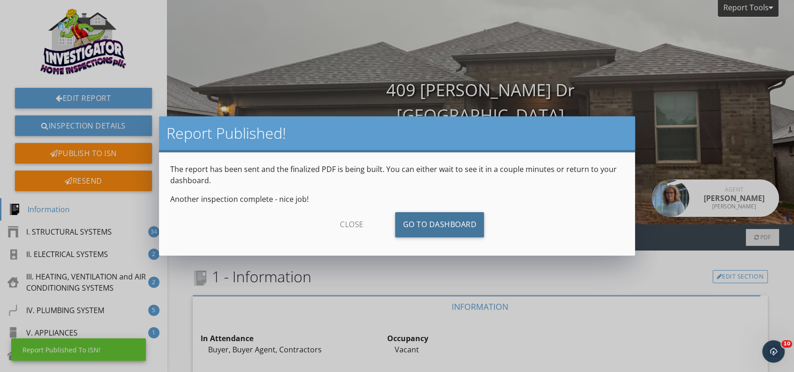
click at [443, 226] on link "Go To Dashboard" at bounding box center [439, 224] width 89 height 25
